Goal: Task Accomplishment & Management: Manage account settings

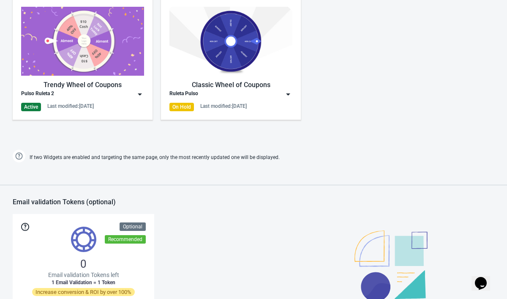
scroll to position [433, 0]
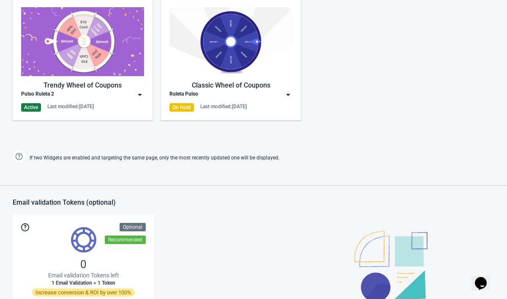
click at [140, 92] on img at bounding box center [140, 94] width 8 height 8
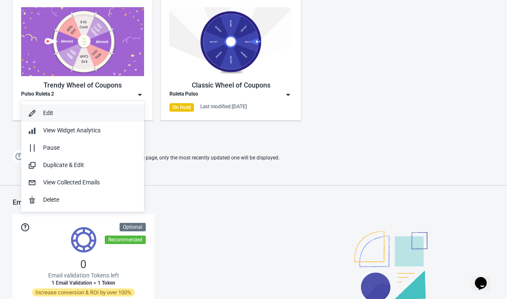
click at [128, 110] on div "Edit" at bounding box center [90, 113] width 94 height 9
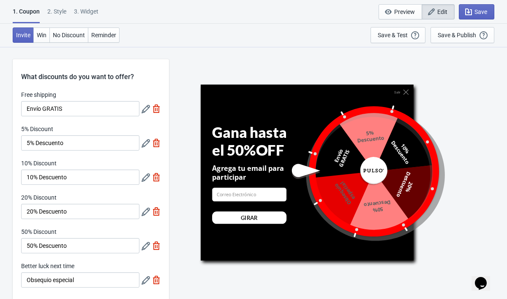
click at [366, 134] on div at bounding box center [362, 171] width 145 height 145
click at [439, 13] on span "Edit" at bounding box center [442, 11] width 10 height 7
click at [59, 9] on div "2 . Style" at bounding box center [56, 14] width 19 height 15
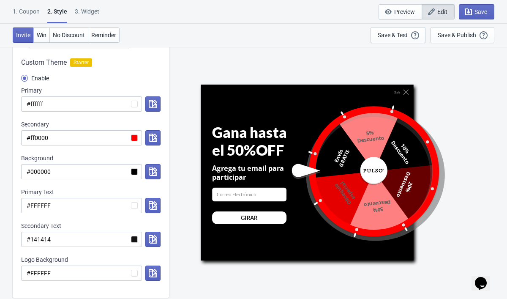
scroll to position [107, 0]
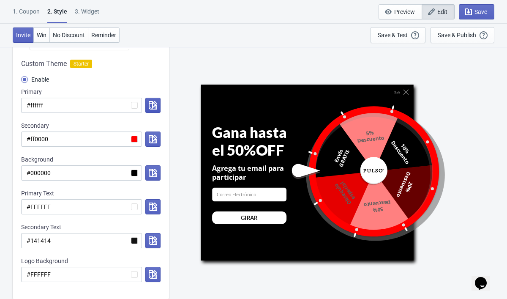
click at [152, 106] on icon "button" at bounding box center [153, 105] width 8 height 8
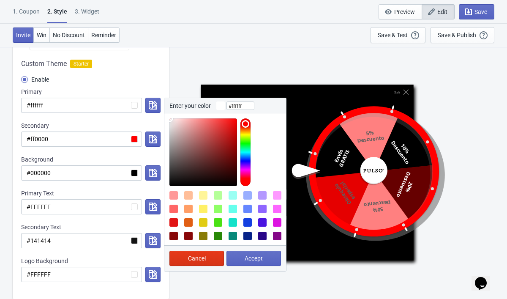
drag, startPoint x: 172, startPoint y: 119, endPoint x: 168, endPoint y: 116, distance: 4.8
click at [168, 116] on div at bounding box center [225, 149] width 122 height 73
drag, startPoint x: 177, startPoint y: 123, endPoint x: 191, endPoint y: 137, distance: 20.0
click at [191, 137] on div at bounding box center [203, 152] width 68 height 68
drag, startPoint x: 191, startPoint y: 138, endPoint x: 172, endPoint y: 132, distance: 20.2
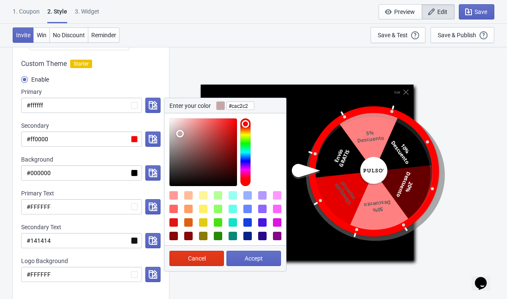
click at [172, 132] on div at bounding box center [203, 152] width 68 height 68
type input "#ffffff"
drag, startPoint x: 174, startPoint y: 131, endPoint x: 161, endPoint y: 104, distance: 29.5
click at [161, 104] on div "Custom Theme Starter Enable Primary #ffffff Enter your color #ffffff Cancel Acc…" at bounding box center [91, 174] width 156 height 248
click at [242, 264] on button "Accept" at bounding box center [253, 258] width 55 height 15
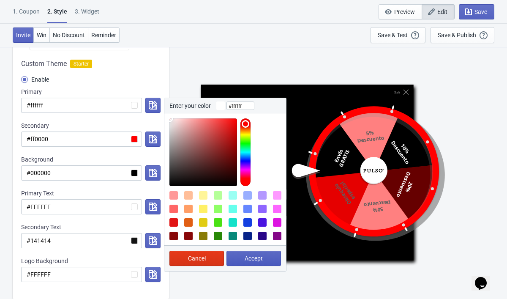
radio input "true"
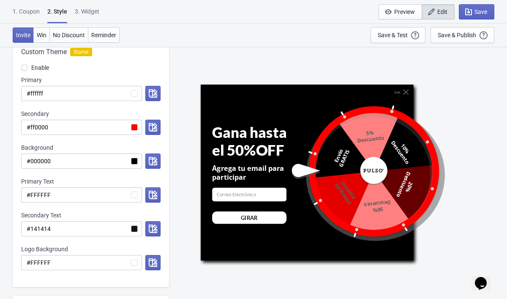
scroll to position [117, 0]
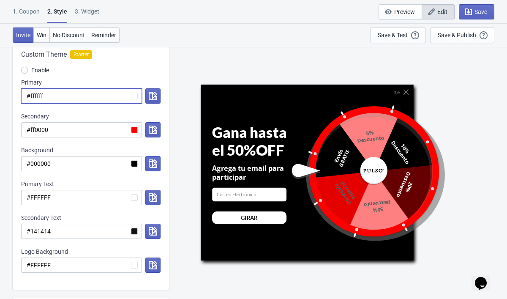
click at [136, 96] on input "#ffffff" at bounding box center [81, 95] width 121 height 15
click at [148, 96] on button "button" at bounding box center [152, 95] width 15 height 15
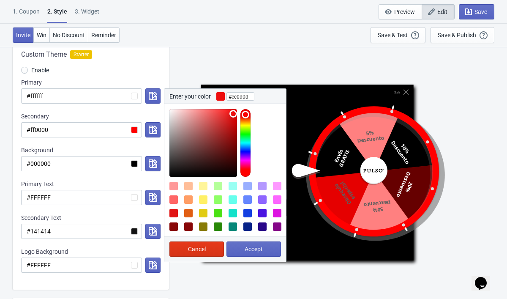
type input "#ea0d0d"
drag, startPoint x: 171, startPoint y: 111, endPoint x: 233, endPoint y: 115, distance: 62.6
click at [233, 115] on div at bounding box center [203, 143] width 68 height 68
click at [241, 245] on button "Accept" at bounding box center [253, 248] width 55 height 15
radio input "true"
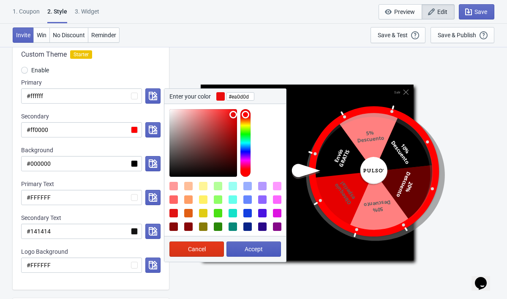
type input "#ea0d0d"
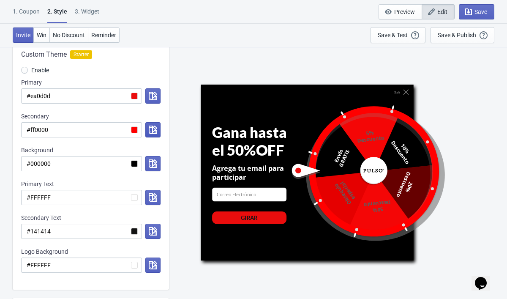
click at [152, 128] on icon "button" at bounding box center [153, 129] width 8 height 8
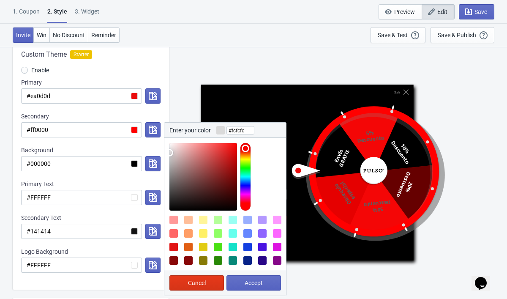
type input "#ffffff"
drag, startPoint x: 233, startPoint y: 143, endPoint x: 142, endPoint y: 123, distance: 92.6
click at [142, 123] on div "Enter your color #ffffff Cancel Accept" at bounding box center [151, 129] width 19 height 15
click at [252, 282] on span "Accept" at bounding box center [254, 282] width 18 height 7
radio input "true"
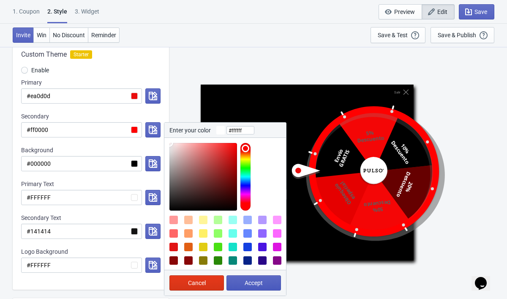
type input "#ffffff"
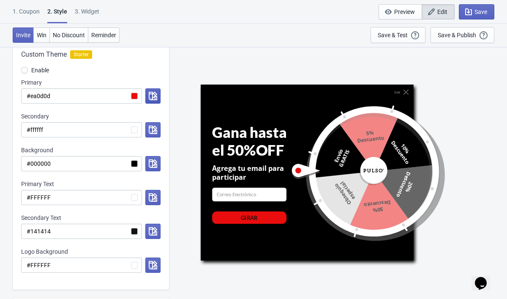
click at [149, 97] on icon "button" at bounding box center [153, 96] width 8 height 8
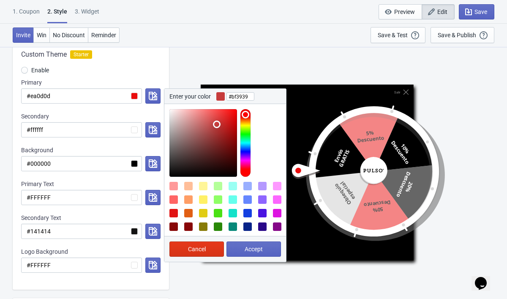
type input "#be3939"
drag, startPoint x: 232, startPoint y: 114, endPoint x: 217, endPoint y: 126, distance: 19.2
click at [217, 126] on div at bounding box center [203, 143] width 68 height 68
click at [248, 247] on span "Accept" at bounding box center [254, 248] width 18 height 7
radio input "true"
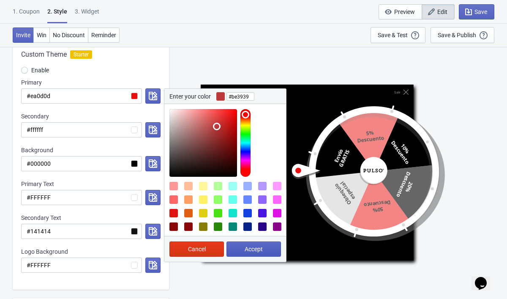
type input "#be3939"
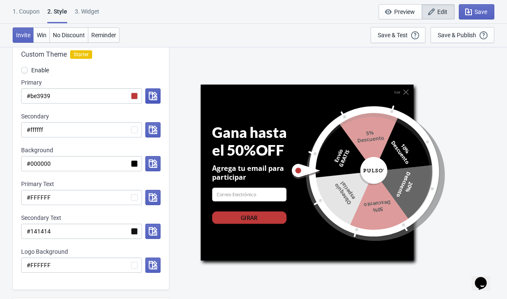
click at [147, 98] on button "button" at bounding box center [152, 95] width 15 height 15
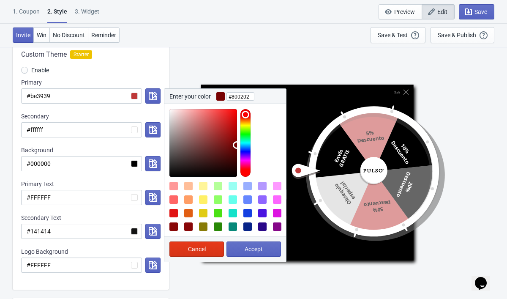
type input "#810202"
drag, startPoint x: 218, startPoint y: 125, endPoint x: 236, endPoint y: 142, distance: 25.1
click at [236, 142] on div at bounding box center [203, 143] width 68 height 68
click at [264, 248] on button "Accept" at bounding box center [253, 248] width 55 height 15
radio input "true"
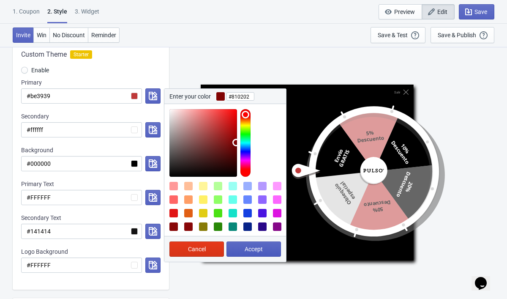
type input "#810202"
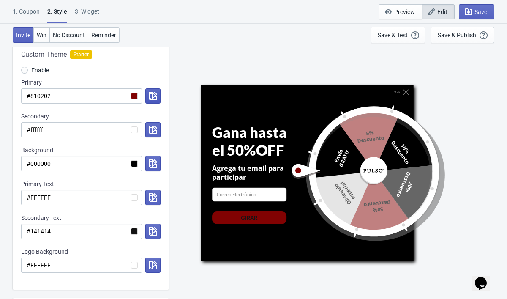
click at [148, 94] on button "button" at bounding box center [152, 95] width 15 height 15
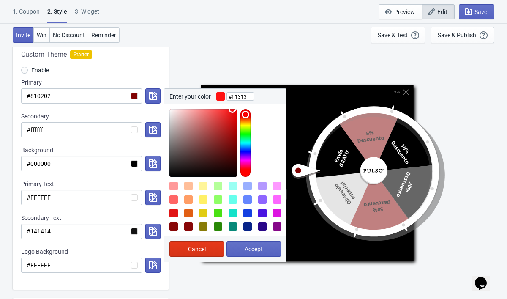
type input "#ff1515"
drag, startPoint x: 235, startPoint y: 144, endPoint x: 231, endPoint y: 95, distance: 49.2
click at [232, 95] on div "Enter your color #ff1515 Cancel Accept" at bounding box center [225, 175] width 123 height 174
click at [259, 248] on span "Accept" at bounding box center [254, 248] width 18 height 7
radio input "true"
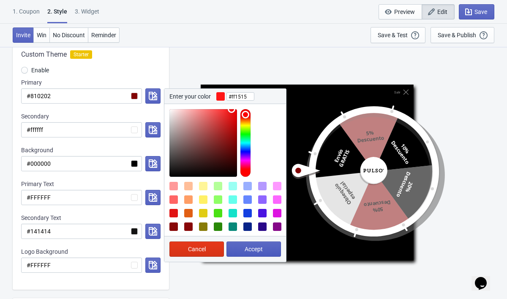
type input "#ff1515"
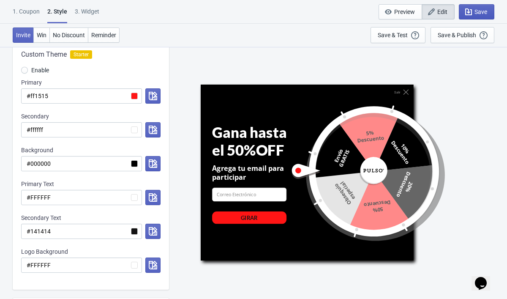
click at [494, 12] on div "1. Coupon 2 . Style 3. Widget 1. Coupon 2 . Style 3. Widget Save and Exit Previ…" at bounding box center [253, 12] width 507 height 24
click at [485, 12] on span "Save" at bounding box center [480, 11] width 13 height 7
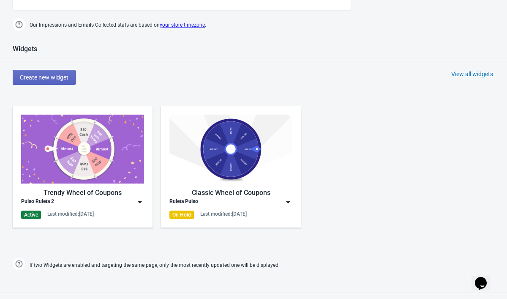
scroll to position [328, 0]
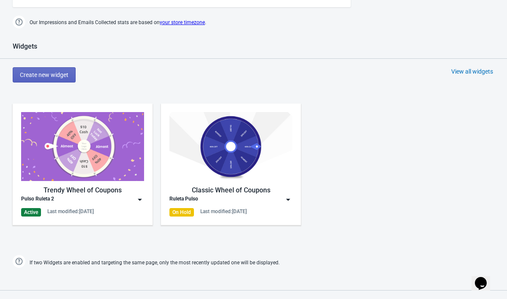
click at [140, 201] on img at bounding box center [140, 199] width 8 height 8
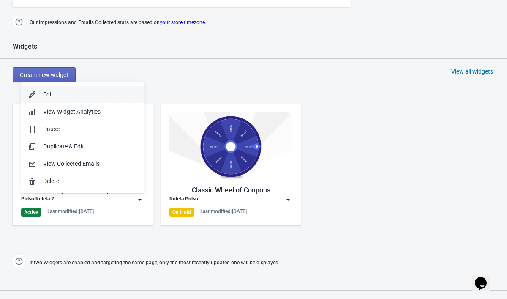
click at [93, 99] on button "Edit" at bounding box center [82, 94] width 123 height 17
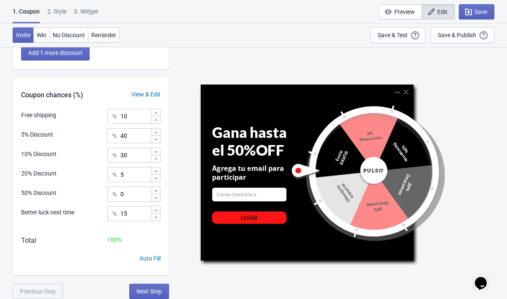
scroll to position [259, 0]
click at [97, 13] on div "3. Widget" at bounding box center [86, 14] width 25 height 15
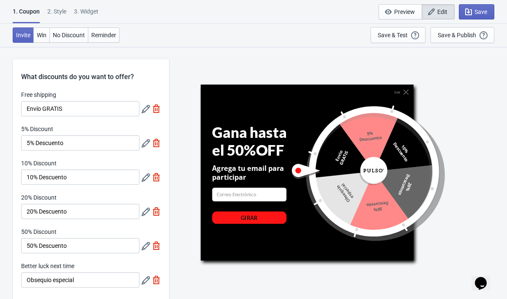
select select "once"
select select "middle_left"
select select "1"
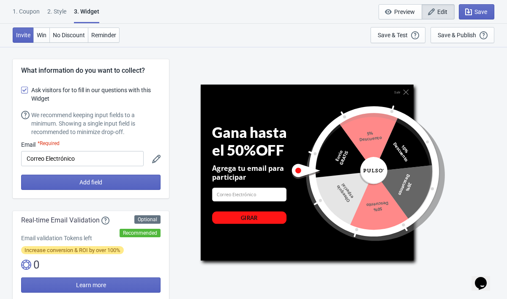
click at [57, 12] on div "2 . Style" at bounding box center [56, 14] width 19 height 15
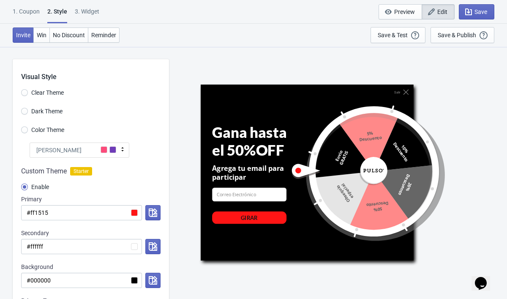
click at [37, 9] on div "1. Coupon" at bounding box center [26, 14] width 27 height 15
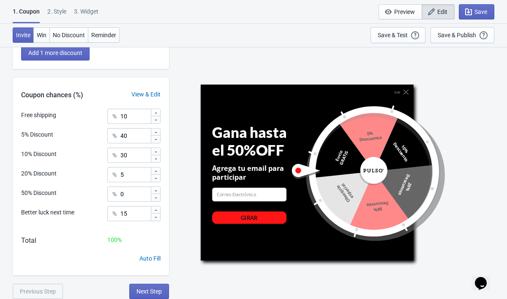
scroll to position [259, 0]
click at [49, 33] on button "Win" at bounding box center [41, 34] width 16 height 15
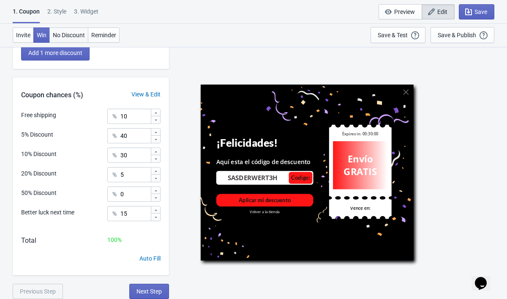
click at [64, 32] on span "No Discount" at bounding box center [69, 35] width 32 height 7
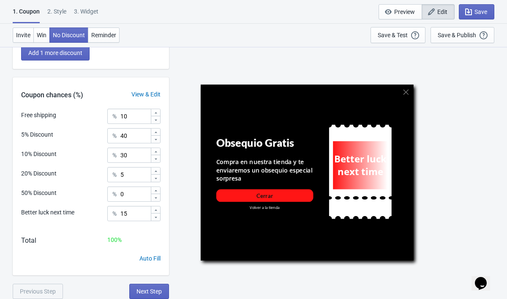
click at [58, 9] on div "2 . Style" at bounding box center [56, 14] width 19 height 15
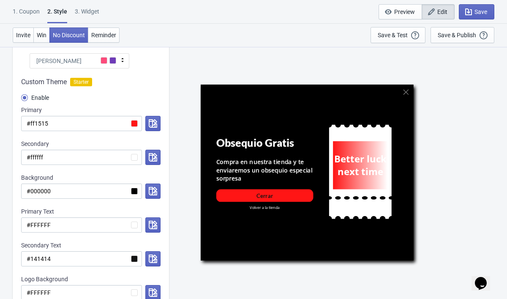
scroll to position [93, 0]
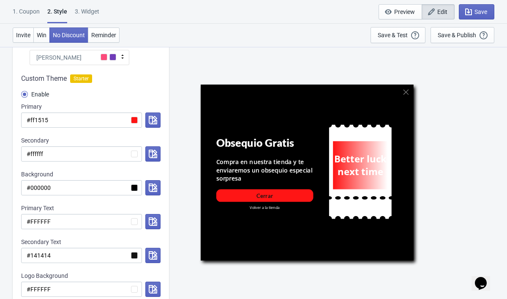
click at [30, 12] on div "1. Coupon" at bounding box center [26, 14] width 27 height 15
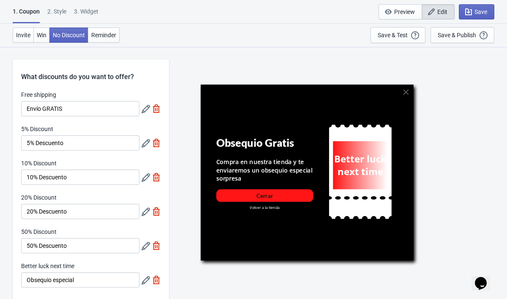
scroll to position [0, 0]
click at [57, 10] on div "2 . Style" at bounding box center [56, 14] width 19 height 15
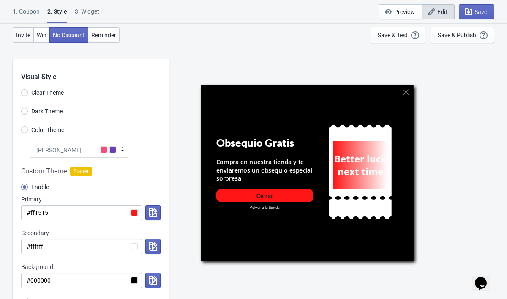
click at [27, 39] on button "Invite" at bounding box center [23, 34] width 21 height 15
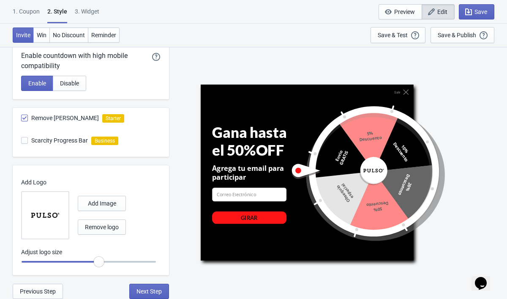
scroll to position [449, 0]
click at [272, 141] on div "Gana hasta el 50%OFF" at bounding box center [256, 141] width 89 height 35
click at [46, 35] on span "Win" at bounding box center [42, 35] width 10 height 7
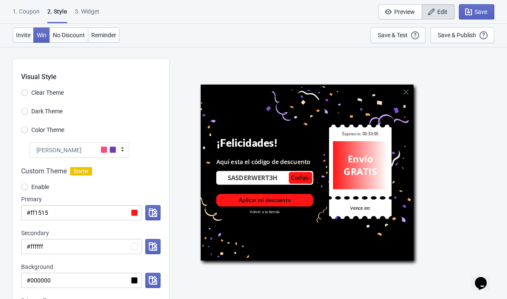
scroll to position [0, 0]
click at [73, 28] on button "No Discount" at bounding box center [68, 34] width 39 height 15
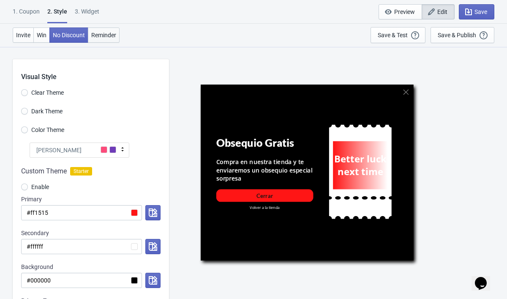
click at [106, 37] on span "Reminder" at bounding box center [103, 35] width 25 height 7
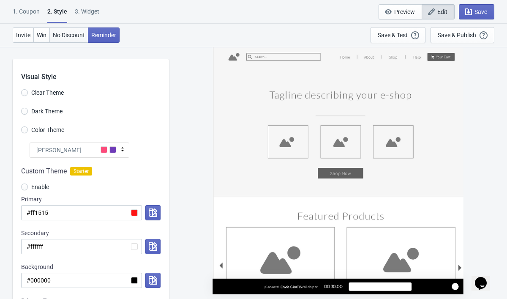
click at [81, 38] on span "No Discount" at bounding box center [69, 35] width 32 height 7
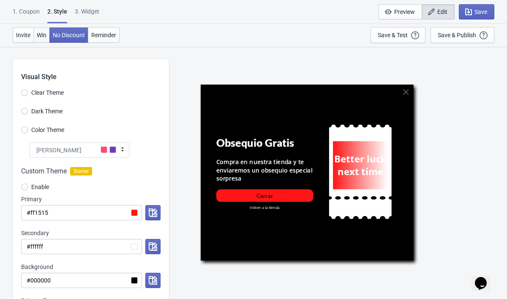
click at [41, 37] on span "Win" at bounding box center [42, 35] width 10 height 7
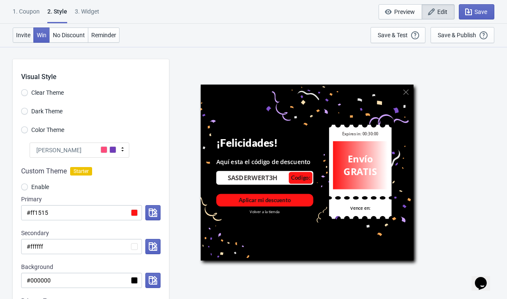
click at [29, 37] on span "Invite" at bounding box center [23, 35] width 14 height 7
radio input "true"
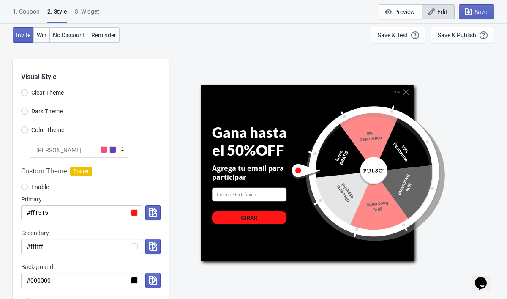
click at [96, 14] on div "3. Widget" at bounding box center [87, 14] width 25 height 15
select select "once"
select select "middle_left"
select select "1"
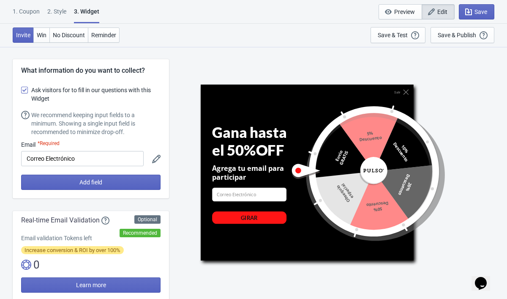
click at [54, 12] on div "2 . Style" at bounding box center [56, 14] width 19 height 15
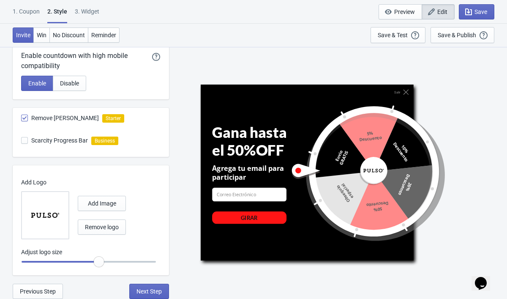
scroll to position [449, 0]
click at [27, 11] on div "1. Coupon" at bounding box center [26, 14] width 27 height 15
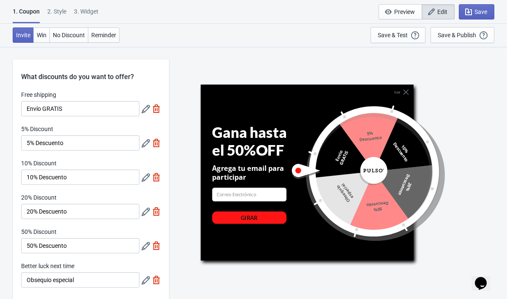
scroll to position [0, 0]
click at [438, 13] on span "Edit" at bounding box center [442, 11] width 10 height 7
click at [272, 136] on div "Gana hasta el 50%OFF" at bounding box center [256, 141] width 89 height 35
click at [106, 33] on span "Reminder" at bounding box center [103, 35] width 25 height 7
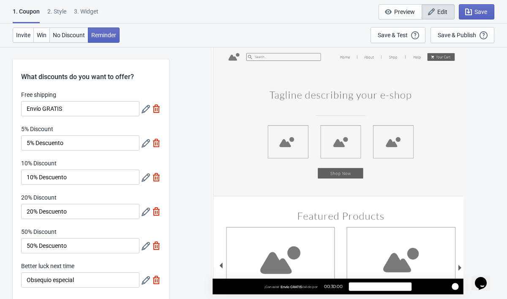
click at [82, 34] on span "No Discount" at bounding box center [69, 35] width 32 height 7
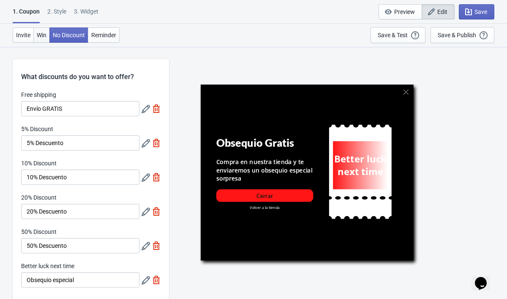
click at [46, 33] on span "Win" at bounding box center [42, 35] width 10 height 7
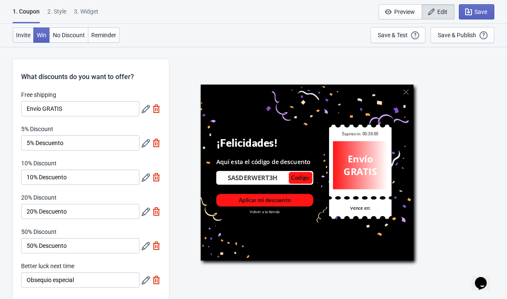
click at [23, 34] on span "Invite" at bounding box center [23, 35] width 14 height 7
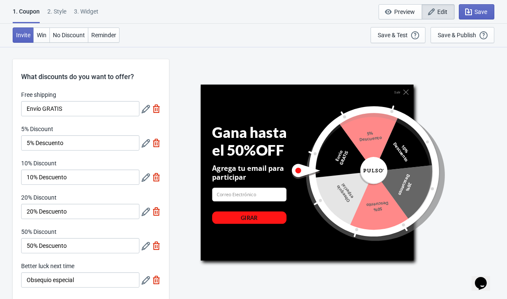
click at [63, 12] on div "2 . Style" at bounding box center [56, 14] width 19 height 15
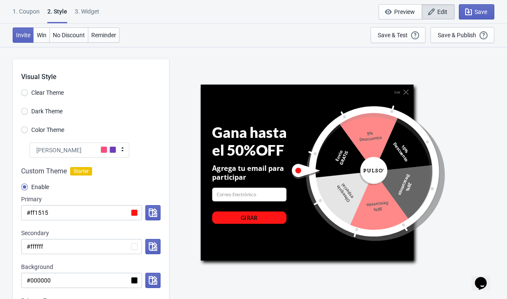
click at [87, 11] on div "3. Widget" at bounding box center [87, 14] width 25 height 15
select select "once"
select select "middle_left"
select select "1"
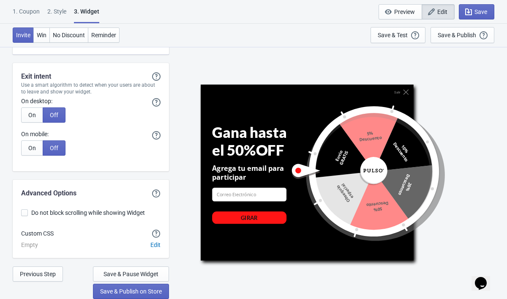
scroll to position [2570, 0]
click at [223, 126] on div "Gana hasta el 50%OFF" at bounding box center [256, 141] width 89 height 35
click at [237, 139] on div "Gana hasta el 50%OFF" at bounding box center [256, 141] width 89 height 35
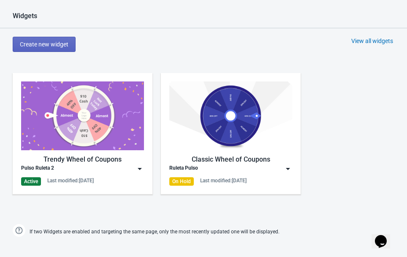
scroll to position [359, 0]
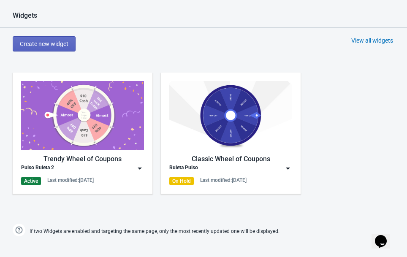
click at [139, 167] on img at bounding box center [140, 168] width 8 height 8
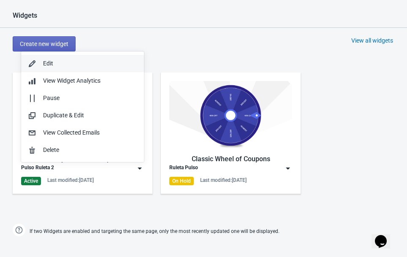
click at [86, 67] on div "Edit" at bounding box center [90, 63] width 94 height 9
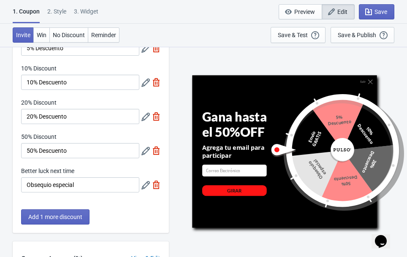
scroll to position [102, 0]
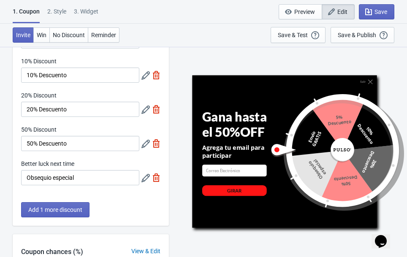
click at [54, 9] on div "2 . Style" at bounding box center [56, 14] width 19 height 15
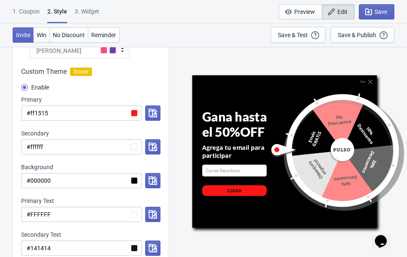
scroll to position [113, 0]
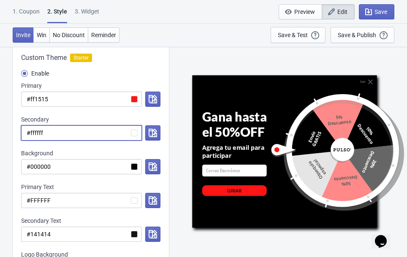
click at [135, 131] on input "#ffffff" at bounding box center [81, 132] width 121 height 15
click at [153, 132] on icon "button" at bounding box center [153, 133] width 8 height 8
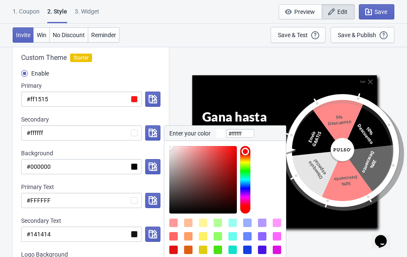
type input "#0a0909"
click at [174, 211] on div at bounding box center [203, 180] width 68 height 68
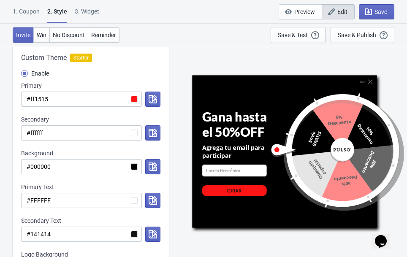
click at [228, 33] on div "Invite Win No Discount Reminder Save & Test Open a Widget Preview of your site …" at bounding box center [203, 35] width 407 height 23
click at [153, 130] on icon "button" at bounding box center [153, 133] width 8 height 8
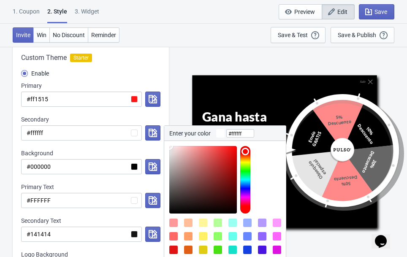
type input "#131212"
click at [173, 209] on div at bounding box center [203, 180] width 68 height 68
click at [210, 52] on div "Salir Gana hasta el 50%OFF Agrega tu email para participar email-input GIRAR En…" at bounding box center [288, 151] width 230 height 210
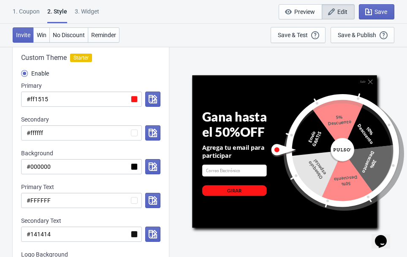
click at [333, 10] on icon "button" at bounding box center [331, 12] width 8 height 8
radio input "true"
click at [152, 98] on icon "button" at bounding box center [153, 99] width 8 height 8
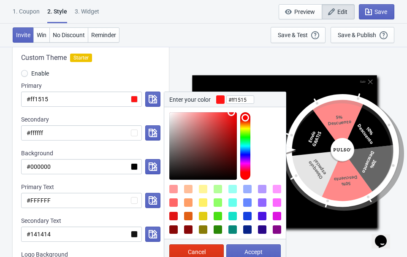
type input "#f7f4f4"
click at [170, 115] on div at bounding box center [203, 146] width 68 height 68
click at [252, 256] on button "Accept" at bounding box center [253, 252] width 55 height 15
radio input "true"
type input "#f7f4f4"
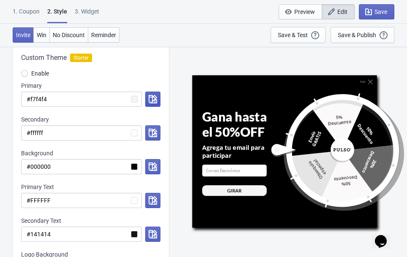
click at [153, 101] on icon "button" at bounding box center [153, 99] width 8 height 8
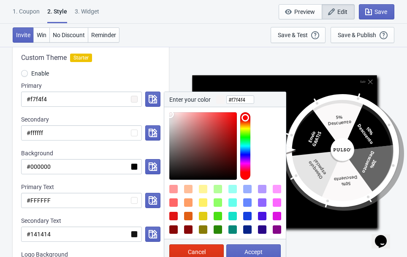
type input "#ef1b1b"
click at [229, 117] on div at bounding box center [203, 146] width 68 height 68
click at [264, 249] on button "Accept" at bounding box center [253, 252] width 55 height 15
radio input "true"
type input "#ef1b1b"
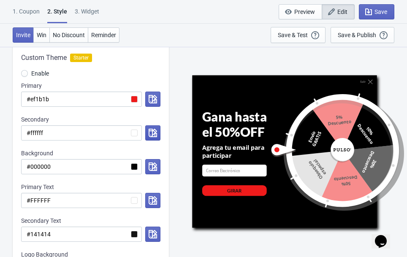
click at [152, 132] on icon "button" at bounding box center [153, 133] width 8 height 8
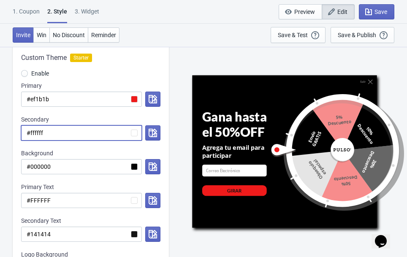
click at [131, 134] on input "#ffffff" at bounding box center [81, 132] width 121 height 15
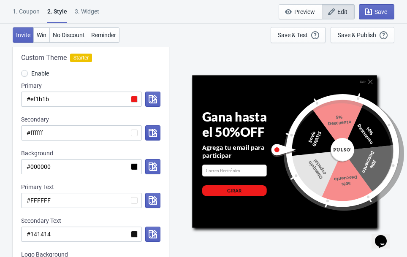
drag, startPoint x: 131, startPoint y: 134, endPoint x: 151, endPoint y: 134, distance: 19.9
click at [151, 134] on icon "button" at bounding box center [153, 133] width 8 height 8
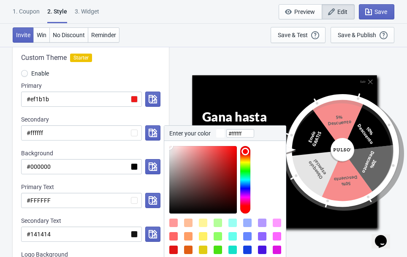
type input "#f51515"
click at [231, 149] on div at bounding box center [203, 180] width 68 height 68
click at [184, 101] on div "Salir Gana hasta el 50%OFF Agrega tu email para participar email-input GIRAR En…" at bounding box center [288, 151] width 230 height 210
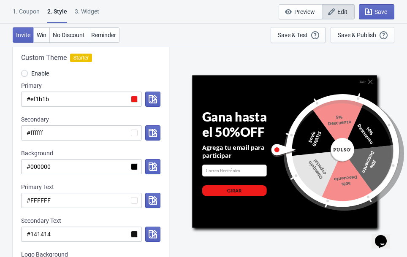
click at [184, 101] on div "Salir Gana hasta el 50%OFF Agrega tu email para participar email-input GIRAR En…" at bounding box center [288, 151] width 230 height 210
click at [150, 97] on icon "button" at bounding box center [153, 99] width 8 height 8
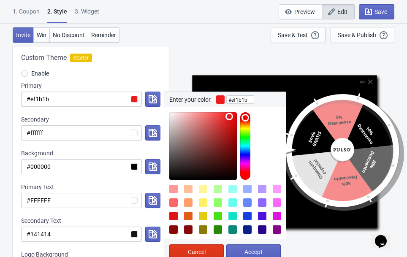
type input "#121111"
click at [173, 175] on div at bounding box center [203, 146] width 68 height 68
click at [252, 249] on span "Accept" at bounding box center [254, 252] width 18 height 7
radio input "true"
type input "#121111"
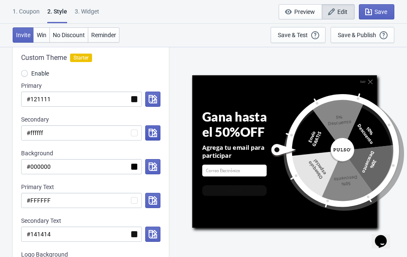
click at [150, 134] on icon "button" at bounding box center [153, 133] width 8 height 8
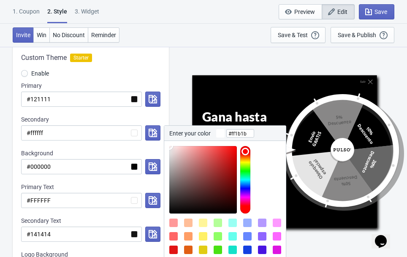
click at [230, 146] on div at bounding box center [203, 180] width 68 height 68
type input "#ff0b0b"
click at [234, 146] on div at bounding box center [203, 180] width 68 height 68
click at [197, 56] on div "Salir Gana hasta el 50%OFF Agrega tu email para participar email-input GIRAR En…" at bounding box center [288, 151] width 230 height 210
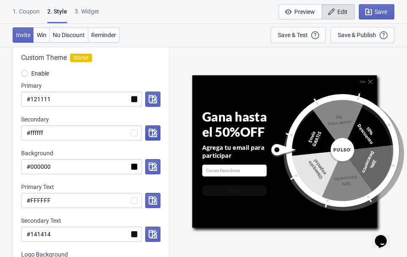
click at [153, 130] on icon "button" at bounding box center [153, 133] width 8 height 8
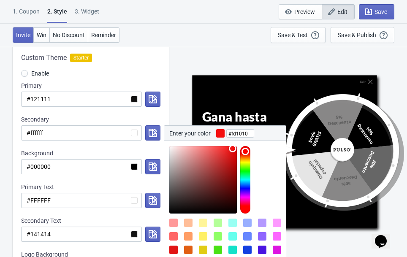
type input "#ff1010"
drag, startPoint x: 233, startPoint y: 151, endPoint x: 233, endPoint y: 144, distance: 7.2
click at [233, 145] on div at bounding box center [225, 177] width 122 height 73
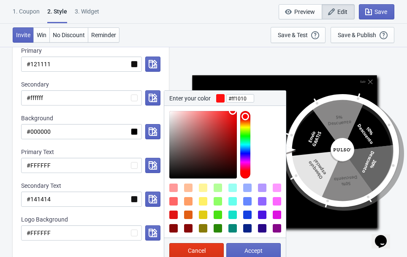
scroll to position [162, 0]
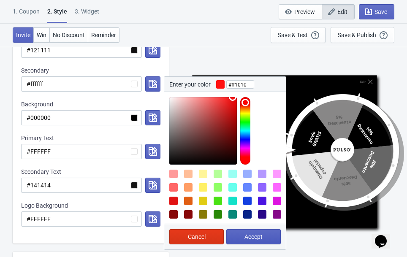
click at [246, 236] on span "Accept" at bounding box center [254, 237] width 18 height 7
radio input "true"
type input "#ff1010"
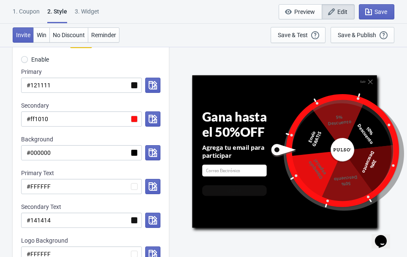
scroll to position [125, 0]
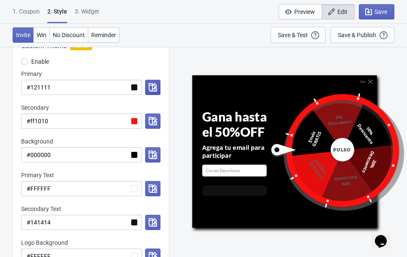
click at [153, 88] on icon "button" at bounding box center [153, 87] width 8 height 8
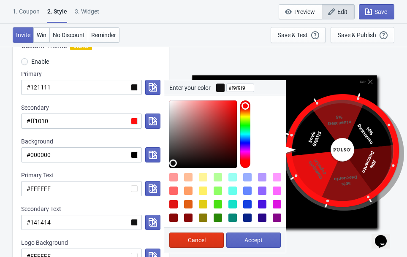
click at [169, 102] on div at bounding box center [203, 135] width 68 height 68
click at [174, 103] on div at bounding box center [203, 135] width 68 height 68
type input "#f4f4f4"
drag, startPoint x: 172, startPoint y: 104, endPoint x: 161, endPoint y: 103, distance: 10.6
click at [161, 104] on div "Custom Theme Starter Enable Primary #121111 Enter your color #f4f4f4 Cancel Acc…" at bounding box center [91, 157] width 156 height 248
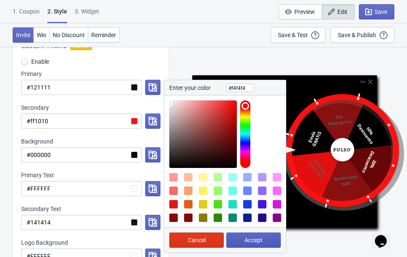
click at [251, 245] on button "Accept" at bounding box center [253, 240] width 55 height 15
radio input "true"
type input "#f4f4f4"
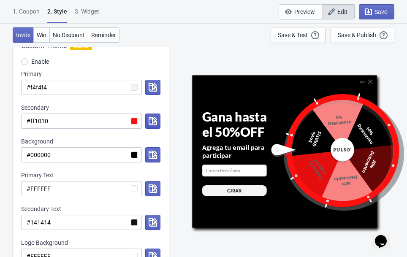
click at [155, 123] on icon "button" at bounding box center [153, 121] width 8 height 8
click at [188, 66] on div "Salir Gana hasta el 50%OFF Agrega tu email para participar email-input GIRAR En…" at bounding box center [288, 151] width 230 height 210
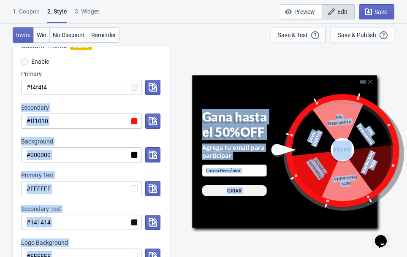
drag, startPoint x: 162, startPoint y: 83, endPoint x: 153, endPoint y: 78, distance: 10.4
click at [153, 78] on div "Custom Theme Starter Enable Primary #f4f4f4 Secondary #ff1010 Background #00000…" at bounding box center [91, 157] width 156 height 248
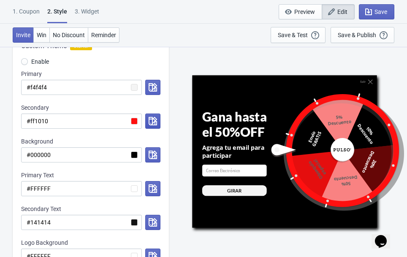
click at [155, 119] on icon "button" at bounding box center [153, 121] width 8 height 8
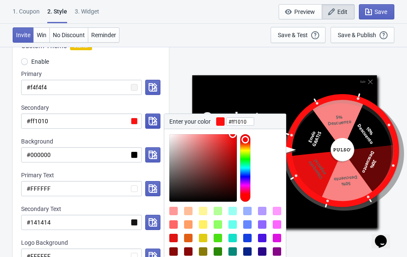
click at [155, 119] on icon "button" at bounding box center [153, 121] width 8 height 8
click at [149, 85] on icon "button" at bounding box center [153, 87] width 8 height 8
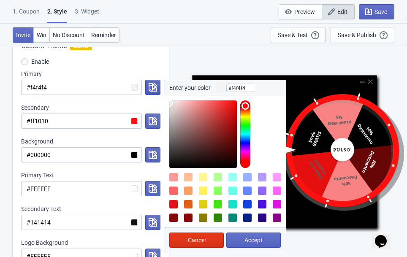
click at [149, 86] on icon "button" at bounding box center [153, 87] width 8 height 8
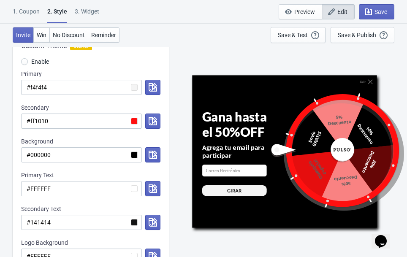
click at [152, 86] on icon "button" at bounding box center [153, 87] width 8 height 8
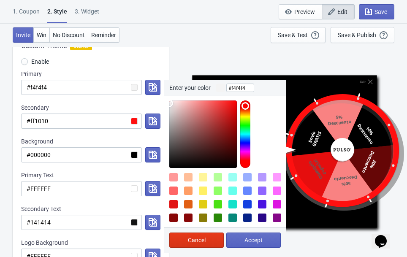
type input "#0e0d0d"
click at [174, 164] on div at bounding box center [203, 135] width 68 height 68
click at [254, 236] on button "Accept" at bounding box center [253, 240] width 55 height 15
radio input "true"
type input "#0e0d0d"
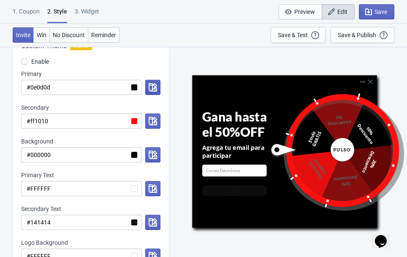
click at [147, 87] on button "button" at bounding box center [152, 87] width 15 height 15
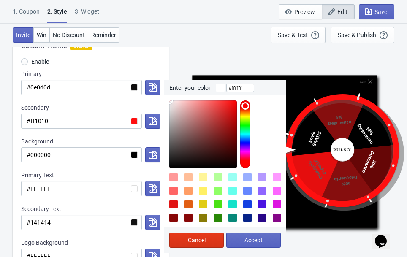
drag, startPoint x: 173, startPoint y: 102, endPoint x: 162, endPoint y: 95, distance: 12.8
click at [162, 95] on div "Custom Theme Starter Enable Primary #0e0d0d Enter your color #ffffff Cancel Acc…" at bounding box center [91, 157] width 156 height 248
drag, startPoint x: 171, startPoint y: 102, endPoint x: 172, endPoint y: 108, distance: 6.4
click at [172, 108] on div at bounding box center [203, 135] width 68 height 68
type input "#ffffff"
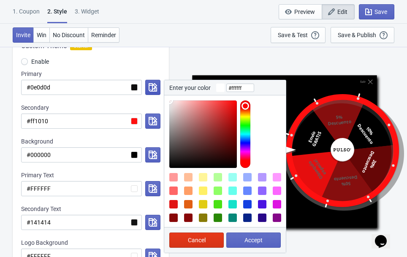
drag, startPoint x: 173, startPoint y: 106, endPoint x: 153, endPoint y: 91, distance: 25.3
click at [153, 91] on div "Enter your color #ffffff Cancel Accept" at bounding box center [151, 87] width 19 height 15
click at [251, 239] on span "Accept" at bounding box center [254, 240] width 18 height 7
radio input "true"
type input "#ffffff"
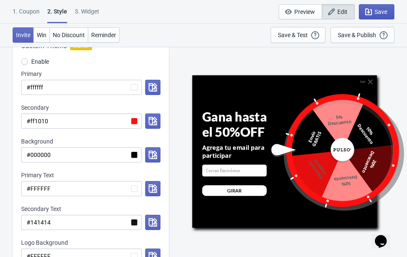
click at [367, 14] on icon "button" at bounding box center [369, 12] width 8 height 8
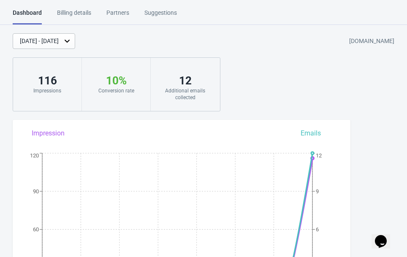
click at [42, 36] on div "[DATE] - [DATE]" at bounding box center [44, 41] width 63 height 16
